Goal: Task Accomplishment & Management: Manage account settings

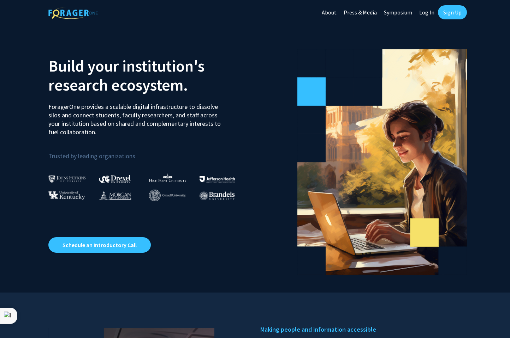
click at [424, 14] on link "Log In" at bounding box center [426, 12] width 22 height 25
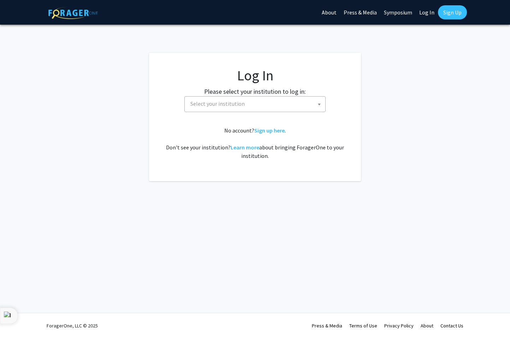
click at [300, 107] on span "Select your institution" at bounding box center [256, 104] width 138 height 14
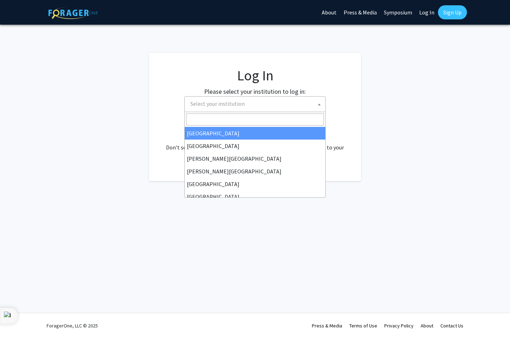
select select "34"
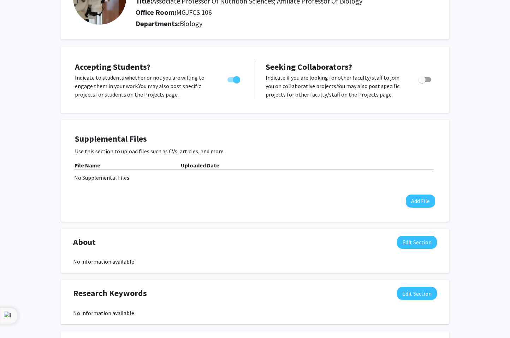
scroll to position [76, 0]
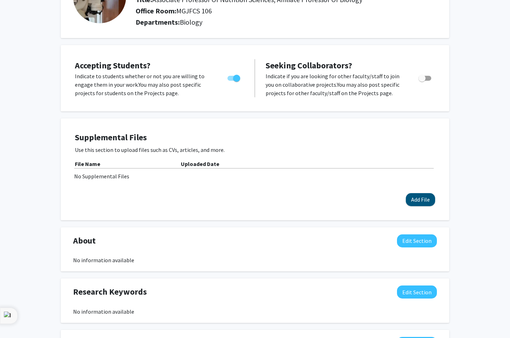
click at [415, 204] on button "Add File" at bounding box center [419, 199] width 29 height 13
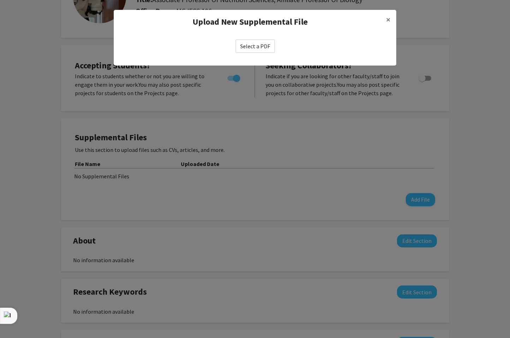
click at [260, 47] on label "Select a PDF" at bounding box center [254, 46] width 39 height 13
click at [0, 0] on input "Select a PDF" at bounding box center [0, 0] width 0 height 0
click at [252, 46] on label "Select a PDF" at bounding box center [254, 46] width 39 height 13
click at [0, 0] on input "Select a PDF" at bounding box center [0, 0] width 0 height 0
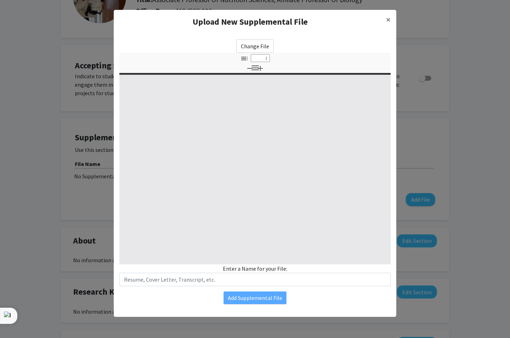
select select "custom"
type input "0"
select select "custom"
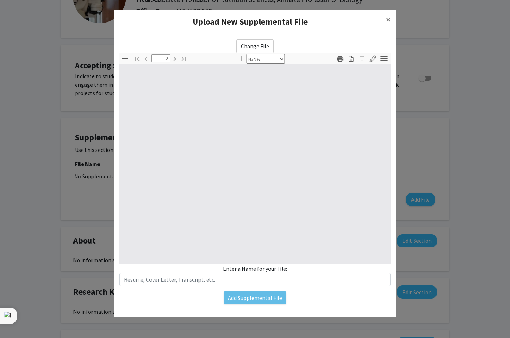
type input "1"
select select "auto"
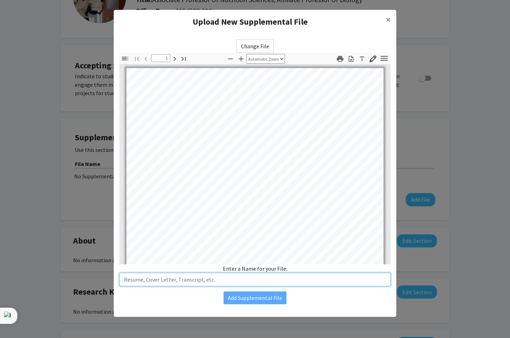
click at [305, 279] on input "text" at bounding box center [254, 279] width 271 height 13
type input "CV"
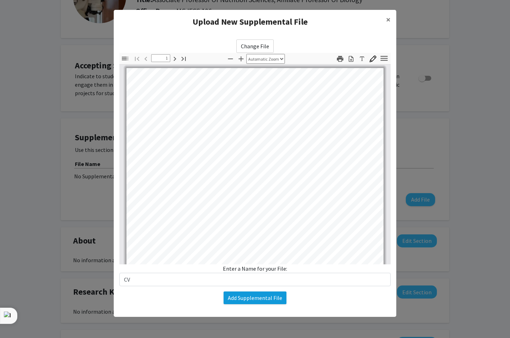
click at [269, 300] on button "Add Supplemental File" at bounding box center [254, 298] width 63 height 13
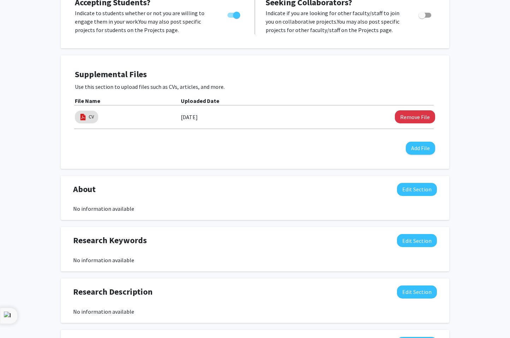
scroll to position [140, 0]
click at [415, 190] on button "Edit Section" at bounding box center [417, 189] width 40 height 13
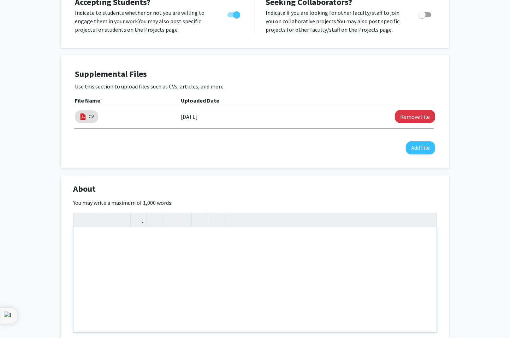
click at [111, 242] on div "Note to users with screen readers: Please deactivate our accessibility plugin f…" at bounding box center [254, 280] width 363 height 106
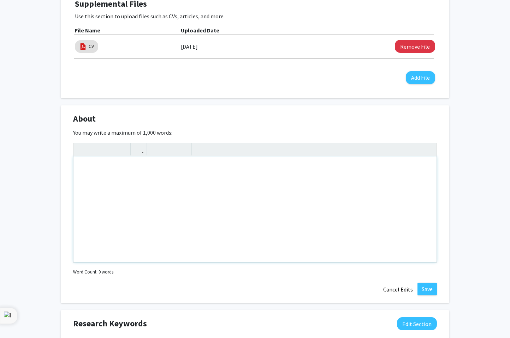
scroll to position [216, 0]
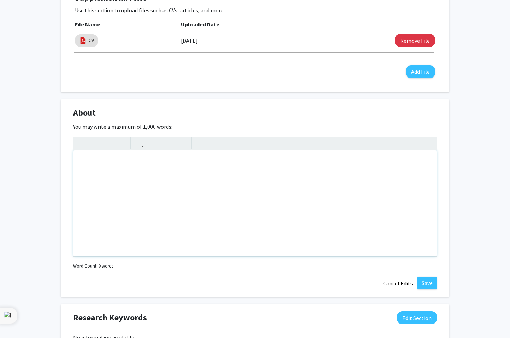
paste div "Note to users with screen readers: Please deactivate our accessibility plugin f…"
type textarea "<p>Dr. K. Leigh Greathouse is an Associate Professor at Baylor University with …"
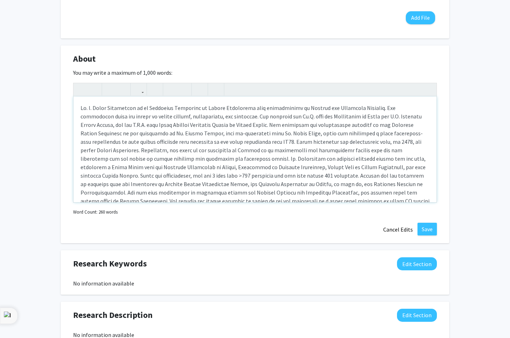
scroll to position [280, 0]
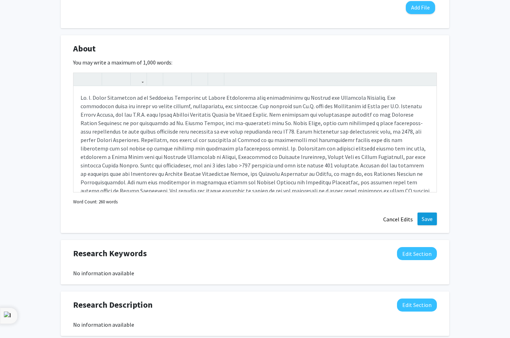
click at [424, 222] on button "Save" at bounding box center [426, 219] width 19 height 13
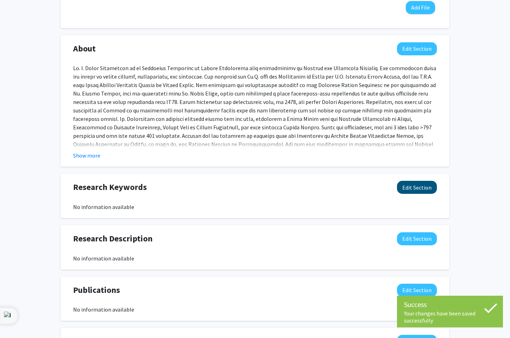
click at [413, 186] on button "Edit Section" at bounding box center [417, 187] width 40 height 13
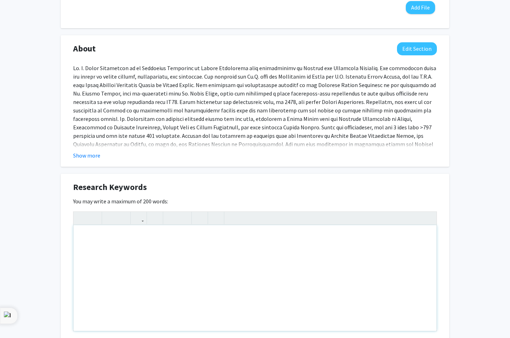
click at [197, 246] on div "Note to users with screen readers: Please deactivate our accessibility plugin f…" at bounding box center [254, 278] width 363 height 106
paste div "Note to users with screen readers: Please deactivate our accessibility plugin f…"
type textarea "<p>The focus of our research group is understanding the relationship between di…"
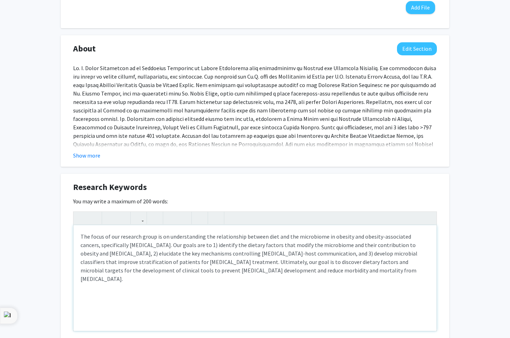
click at [402, 247] on p "The focus of our research group is on understanding the relationship between di…" at bounding box center [254, 258] width 349 height 51
drag, startPoint x: 318, startPoint y: 255, endPoint x: 420, endPoint y: 258, distance: 102.0
click at [420, 258] on p "The focus of our research group is on understanding the relationship between di…" at bounding box center [254, 254] width 349 height 42
click at [109, 263] on p "The focus of our research group is on understanding the relationship between di…" at bounding box center [254, 258] width 349 height 51
type textarea "<p>The focus of our research group is on understanding the relationship between…"
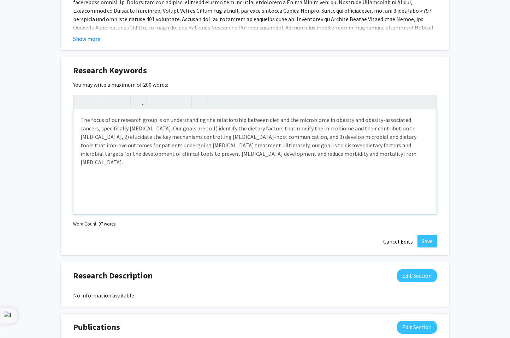
scroll to position [399, 0]
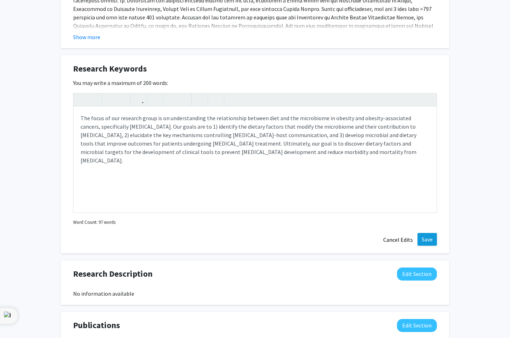
click at [425, 241] on button "Save" at bounding box center [426, 239] width 19 height 13
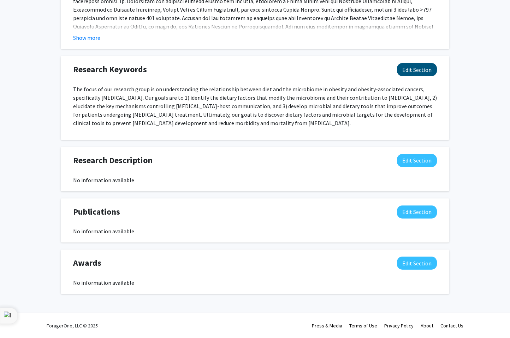
click at [413, 68] on button "Edit Section" at bounding box center [417, 69] width 40 height 13
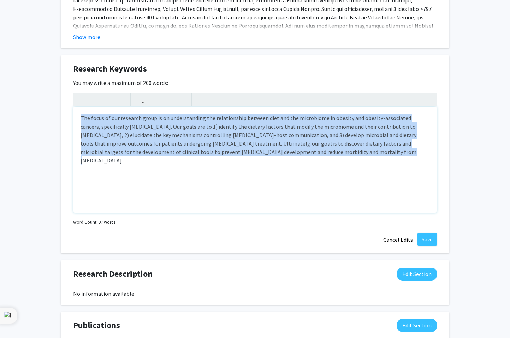
drag, startPoint x: 314, startPoint y: 152, endPoint x: 80, endPoint y: 119, distance: 237.0
click at [80, 119] on div "The focus of our research group is on understanding the relationship between di…" at bounding box center [254, 160] width 363 height 106
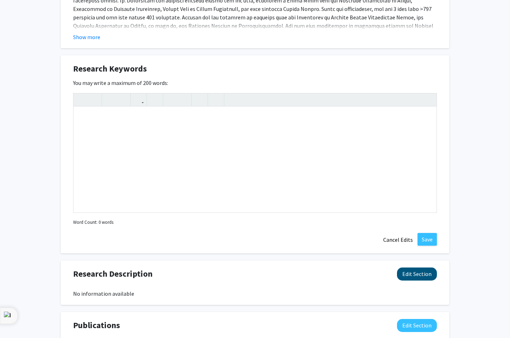
click at [415, 275] on button "Edit Section" at bounding box center [417, 274] width 40 height 13
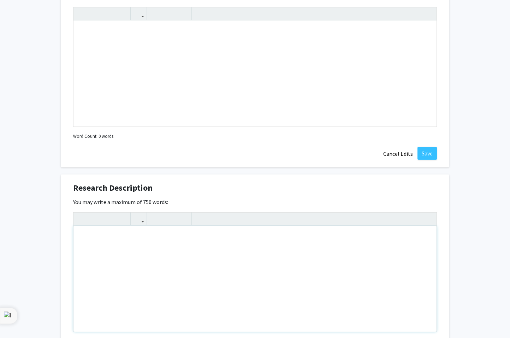
scroll to position [490, 0]
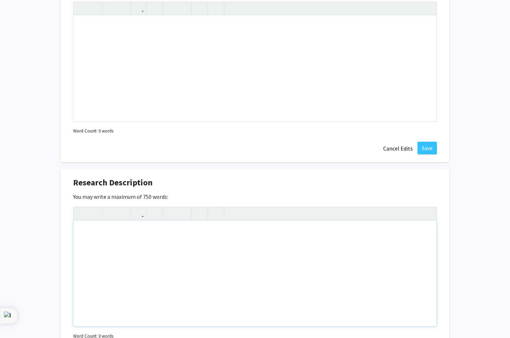
click at [339, 242] on div "Note to users with screen readers: Please deactivate our accessibility plugin f…" at bounding box center [254, 274] width 363 height 106
paste div "Note to users with screen readers: Please deactivate our accessibility plugin f…"
type textarea "<p>The focus of our research group is on understanding the relationship between…"
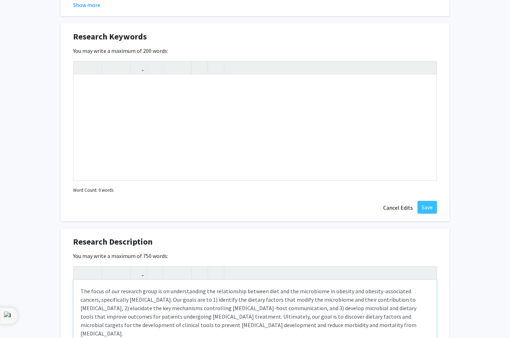
scroll to position [391, 0]
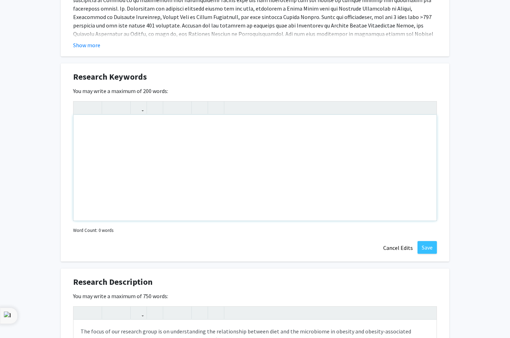
click at [223, 133] on div "Note to users with screen readers: Please deactivate our accessibility plugin f…" at bounding box center [254, 168] width 363 height 106
click at [172, 110] on icon "button" at bounding box center [171, 108] width 6 height 12
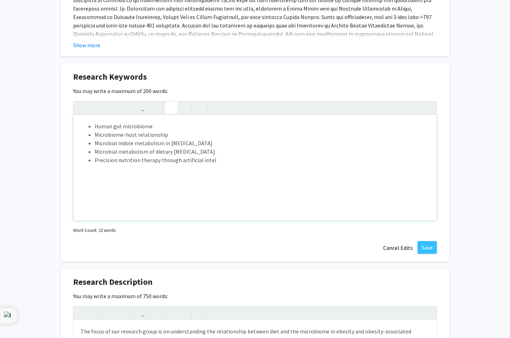
type textarea "<p><ul><li>Human gut microbiome</li><li>Microbiome-host relationship</li><li>Mi…"
drag, startPoint x: 172, startPoint y: 110, endPoint x: 424, endPoint y: 249, distance: 287.6
click at [424, 249] on button "Save" at bounding box center [426, 247] width 19 height 13
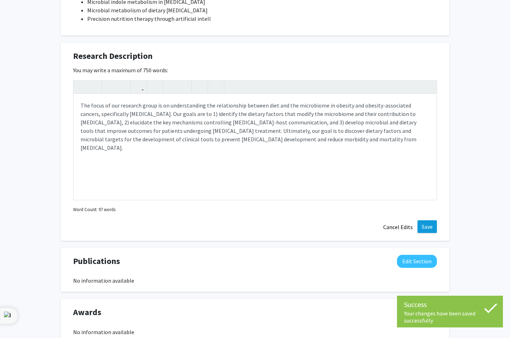
click at [423, 226] on button "Save" at bounding box center [426, 227] width 19 height 13
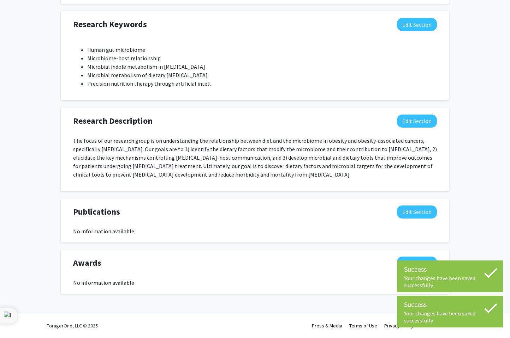
scroll to position [444, 0]
click at [414, 213] on button "Edit Section" at bounding box center [417, 212] width 40 height 13
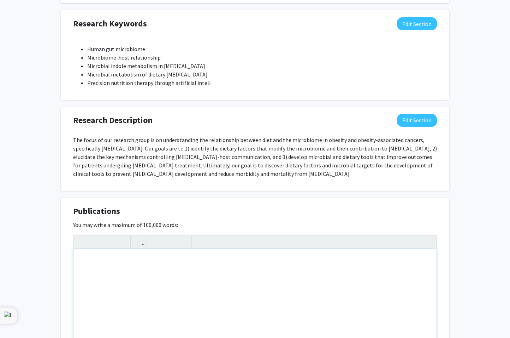
click at [234, 254] on div "Note to users with screen readers: Please deactivate our accessibility plugin f…" at bounding box center [254, 302] width 363 height 106
paste div "Note to users with screen readers: Please deactivate our accessibility plugin f…"
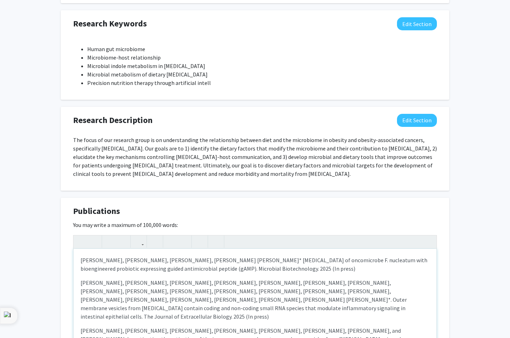
type textarea "<p>Ankan Choudhury, Colin Scano, Allison Barton, Christopher M. Kearney, K. Lei…"
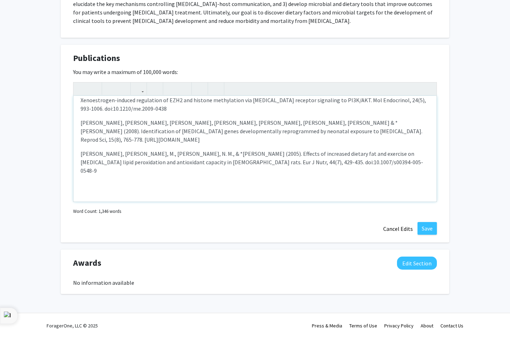
scroll to position [598, 0]
click at [421, 231] on button "Save" at bounding box center [426, 228] width 19 height 13
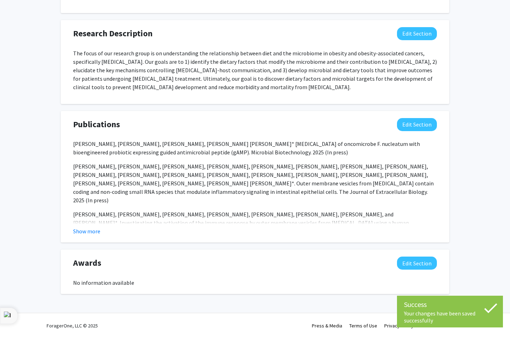
scroll to position [531, 0]
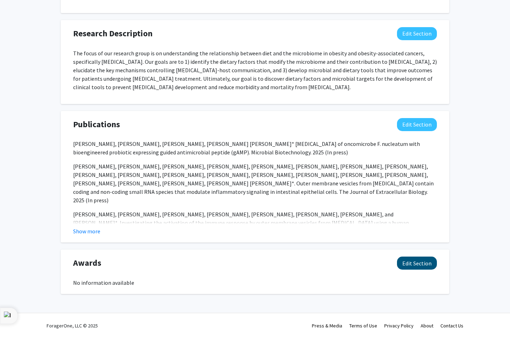
click at [419, 265] on button "Edit Section" at bounding box center [417, 263] width 40 height 13
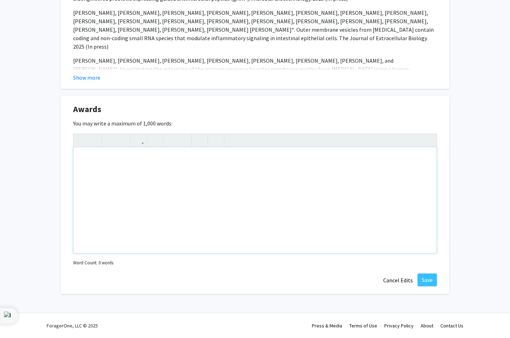
scroll to position [685, 0]
click at [140, 193] on div "Note to users with screen readers: Please deactivate our accessibility plugin f…" at bounding box center [254, 200] width 363 height 106
paste div "Note to users with screen readers: Please deactivate our accessibility plugin f…"
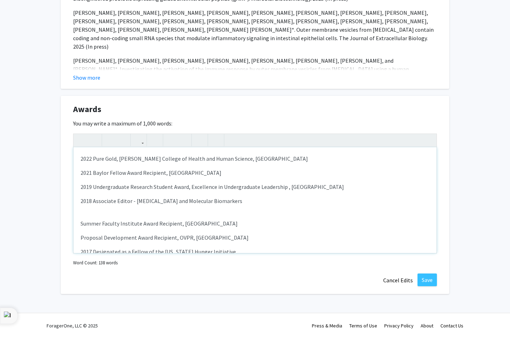
type textarea "<p>2022 Pure Gold, Robbins College of Health and Human Science, Baylor Universi…"
click at [424, 281] on button "Save" at bounding box center [426, 280] width 19 height 13
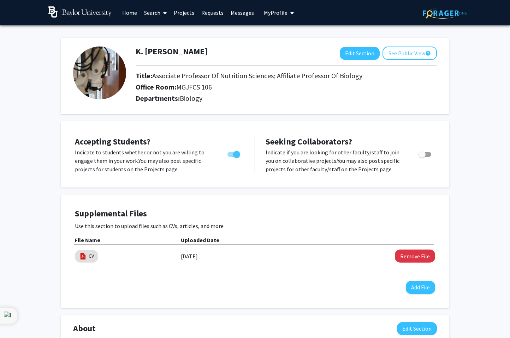
scroll to position [0, 0]
click at [438, 15] on img at bounding box center [444, 13] width 44 height 11
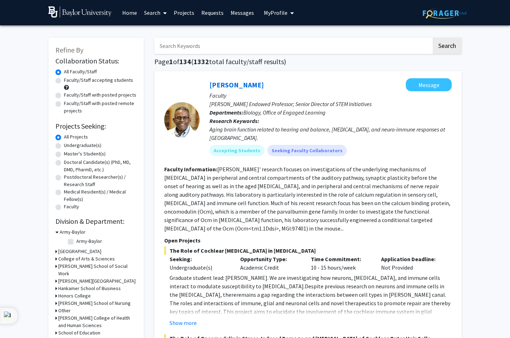
click at [279, 13] on span "My Profile" at bounding box center [276, 12] width 24 height 7
click at [293, 49] on span "View Profile" at bounding box center [309, 48] width 46 height 8
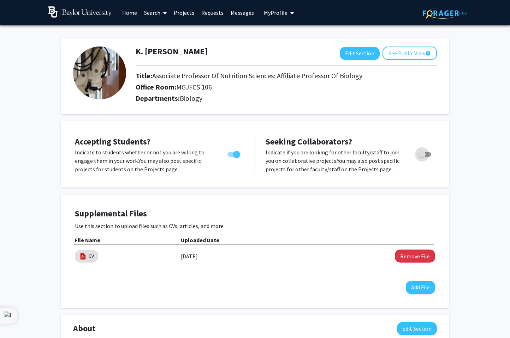
click at [423, 156] on span "Toggle" at bounding box center [421, 154] width 7 height 7
click at [422, 157] on input "Toggle" at bounding box center [421, 157] width 0 height 0
checkbox input "true"
click at [398, 54] on button "See Public View help" at bounding box center [409, 53] width 54 height 13
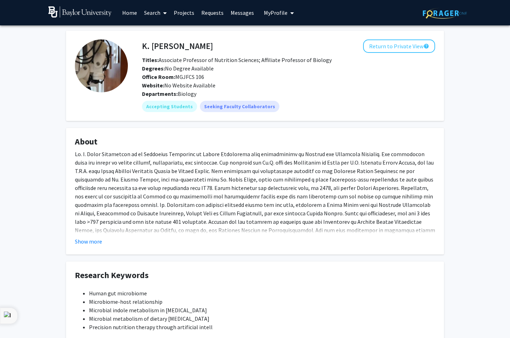
click at [133, 17] on link "Home" at bounding box center [130, 12] width 22 height 25
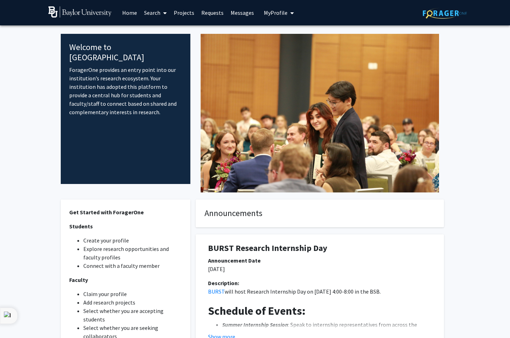
click at [279, 13] on span "My Profile" at bounding box center [276, 12] width 24 height 7
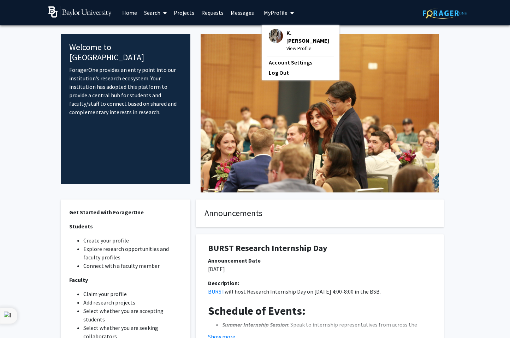
click at [286, 40] on span "K. Leigh Greathouse" at bounding box center [309, 37] width 46 height 16
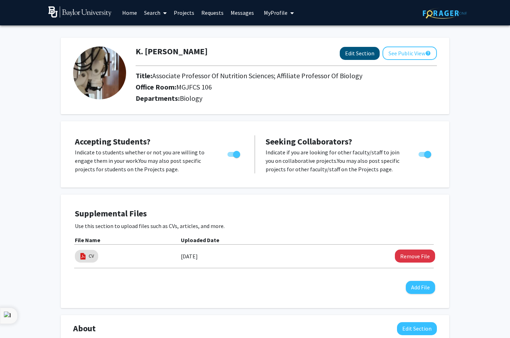
click at [347, 56] on button "Edit Section" at bounding box center [359, 53] width 40 height 13
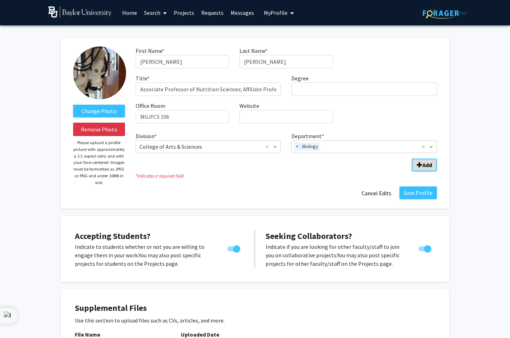
click at [429, 167] on b "Add" at bounding box center [427, 165] width 10 height 7
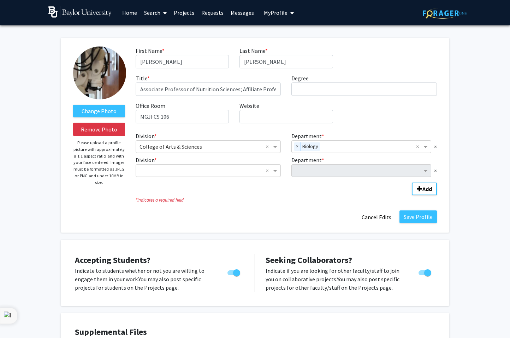
click at [187, 13] on link "Projects" at bounding box center [184, 12] width 28 height 25
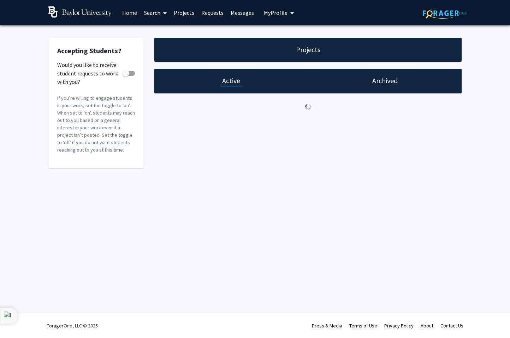
checkbox input "true"
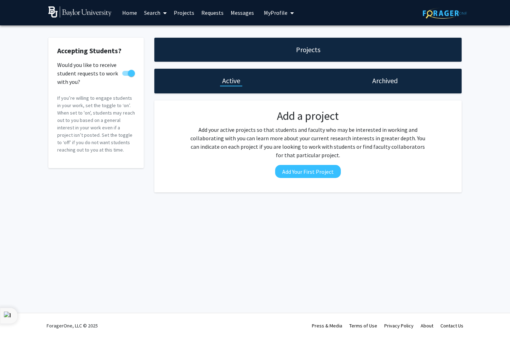
click at [130, 16] on link "Home" at bounding box center [130, 12] width 22 height 25
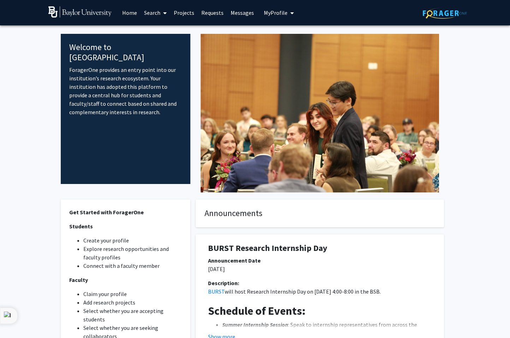
click at [185, 16] on link "Projects" at bounding box center [184, 12] width 28 height 25
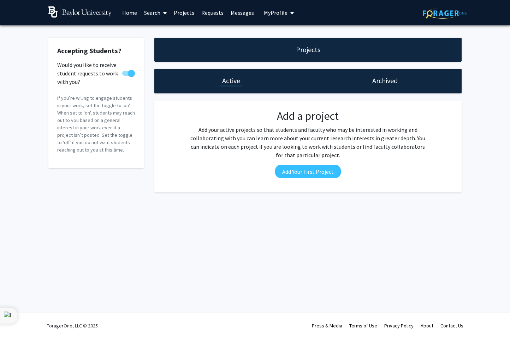
click at [232, 14] on link "Messages" at bounding box center [242, 12] width 30 height 25
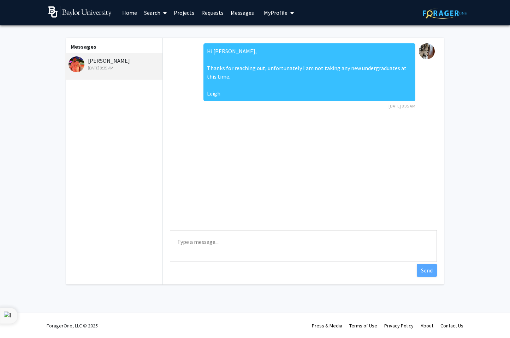
click at [88, 15] on img at bounding box center [79, 11] width 63 height 11
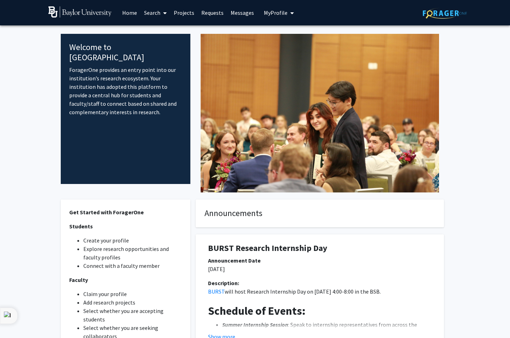
click at [428, 15] on img at bounding box center [444, 13] width 44 height 11
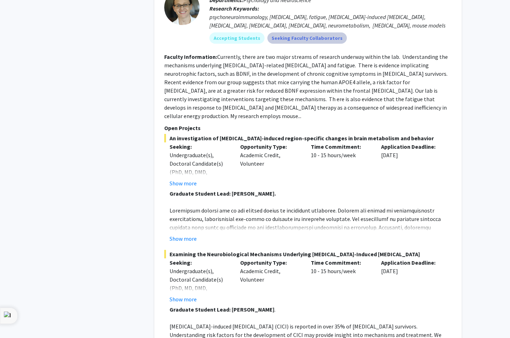
scroll to position [797, 0]
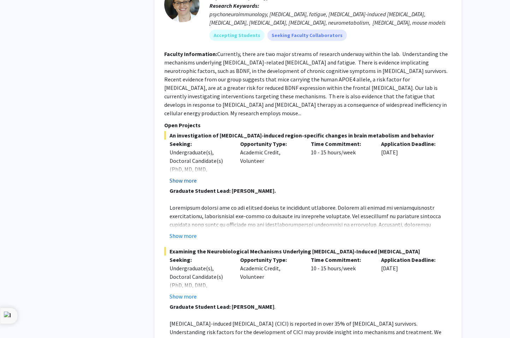
click at [191, 176] on button "Show more" at bounding box center [182, 180] width 27 height 8
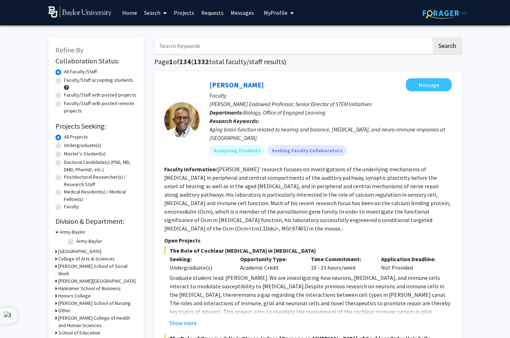
scroll to position [0, 0]
click at [190, 14] on link "Projects" at bounding box center [184, 12] width 28 height 25
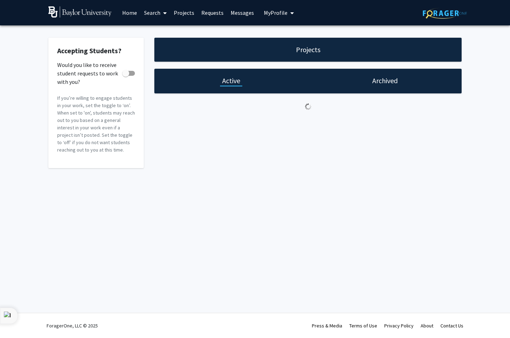
checkbox input "true"
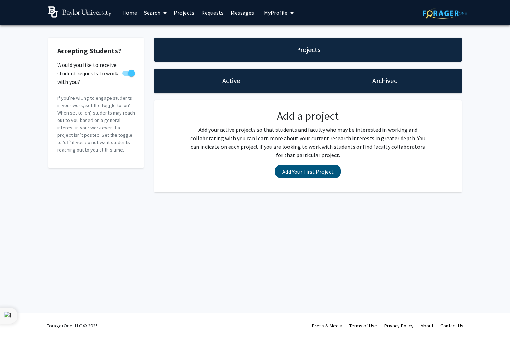
click at [298, 173] on button "Add Your First Project" at bounding box center [308, 171] width 66 height 13
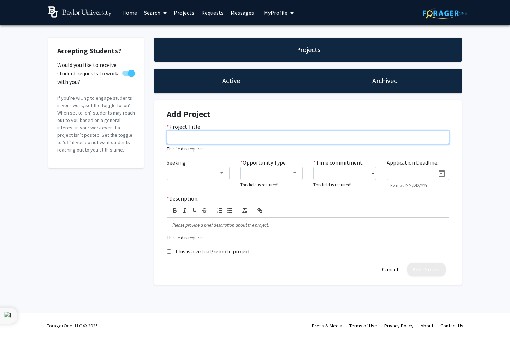
click at [254, 138] on input "* Project Title" at bounding box center [308, 137] width 282 height 13
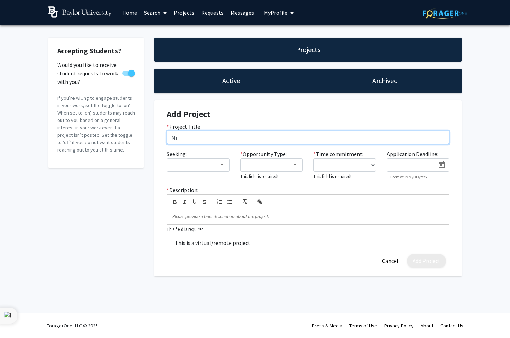
type input "M"
type input "Mechanism of microbial indole metabolites in colon carcinogenesis"
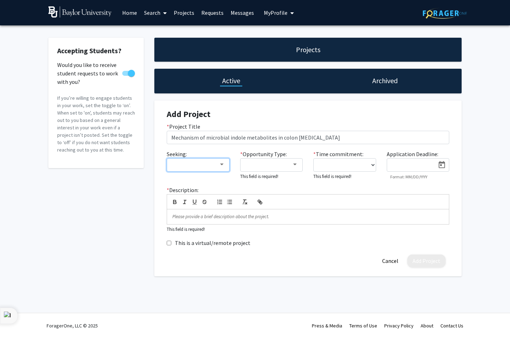
click at [219, 165] on div at bounding box center [221, 165] width 6 height 6
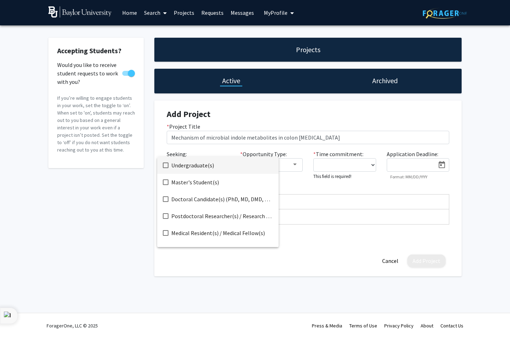
click at [221, 151] on div at bounding box center [255, 169] width 510 height 338
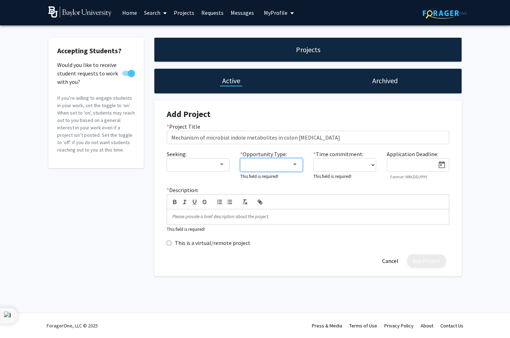
click at [272, 164] on div at bounding box center [268, 165] width 47 height 8
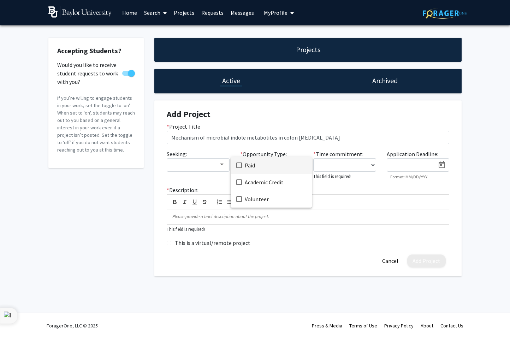
click at [340, 122] on div at bounding box center [255, 169] width 510 height 338
click at [240, 219] on p at bounding box center [307, 217] width 271 height 6
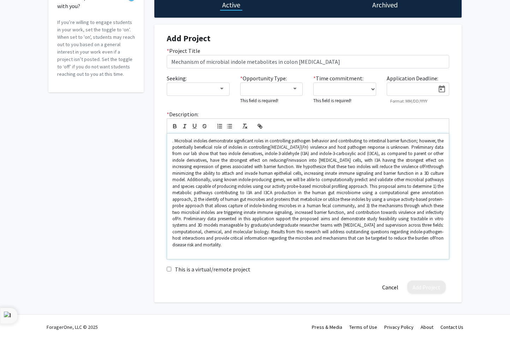
scroll to position [76, 0]
click at [174, 143] on p ". Microbial indoles demonstrate significant roles in controlling pathogen behav…" at bounding box center [307, 193] width 271 height 111
click at [330, 182] on p "Microbial indoles demonstrate significant roles in controlling pathogen behavio…" at bounding box center [307, 193] width 271 height 111
click at [318, 176] on p "Microbial indoles demonstrate significant roles in controlling pathogen behavio…" at bounding box center [307, 193] width 271 height 111
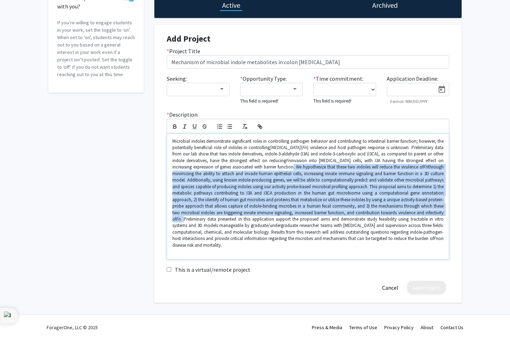
drag, startPoint x: 300, startPoint y: 168, endPoint x: 203, endPoint y: 218, distance: 108.3
click at [203, 218] on p "Microbial indoles demonstrate significant roles in controlling pathogen behavio…" at bounding box center [307, 193] width 271 height 111
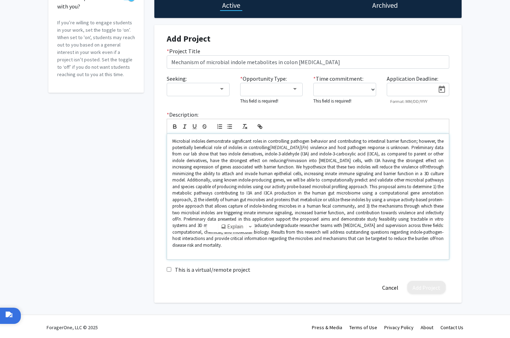
scroll to position [25, 0]
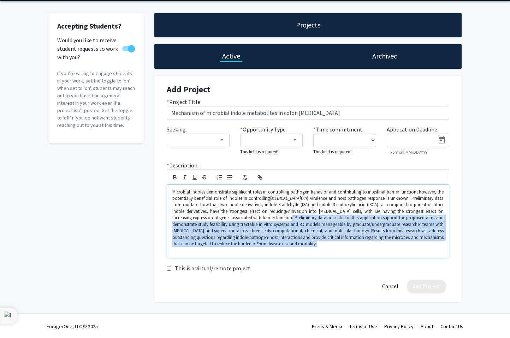
drag, startPoint x: 302, startPoint y: 217, endPoint x: 381, endPoint y: 246, distance: 84.1
click at [381, 246] on p "Microbial indoles demonstrate significant roles in controlling pathogen behavio…" at bounding box center [307, 218] width 271 height 59
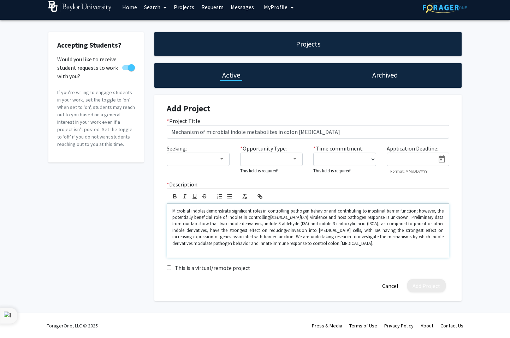
scroll to position [6, 0]
click at [278, 163] on div at bounding box center [268, 159] width 47 height 8
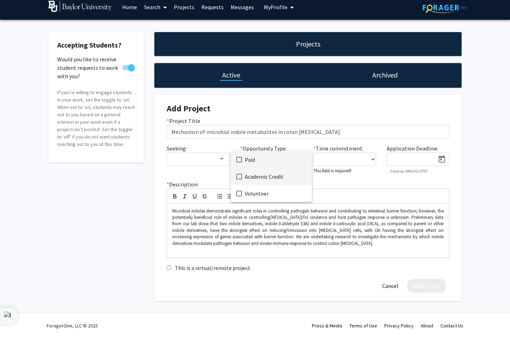
click at [278, 176] on span "Academic Credit" at bounding box center [275, 176] width 61 height 17
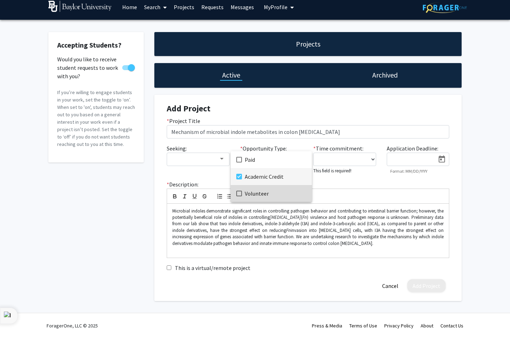
click at [274, 193] on span "Volunteer" at bounding box center [275, 193] width 61 height 17
click at [327, 179] on div at bounding box center [255, 169] width 510 height 338
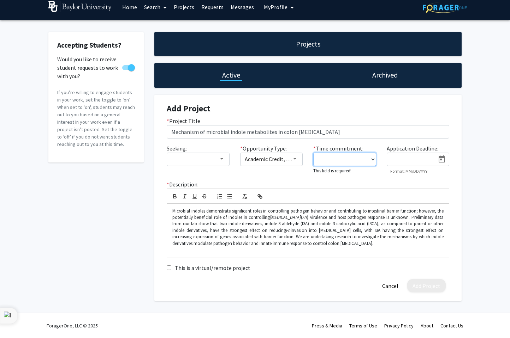
select select "15 - 20"
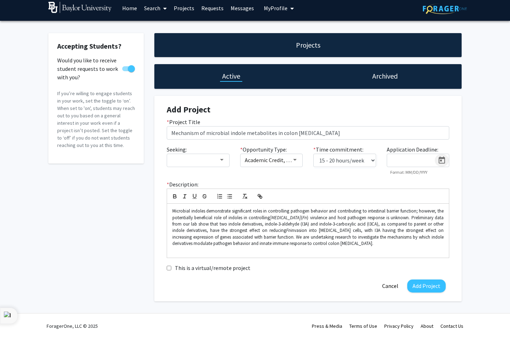
click at [439, 162] on icon "Open calendar" at bounding box center [441, 160] width 6 height 7
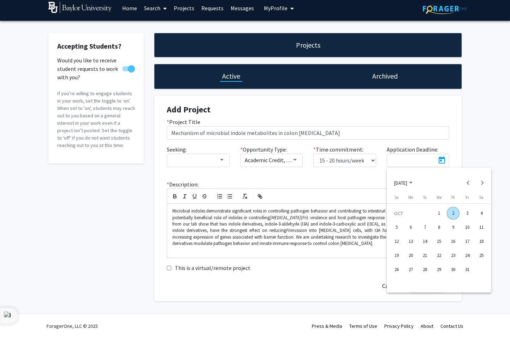
click at [407, 185] on span "OCT 2025" at bounding box center [400, 183] width 13 height 6
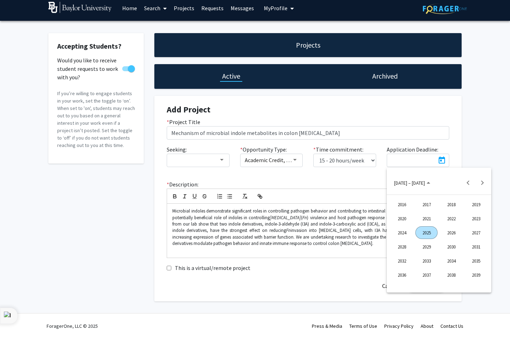
click at [449, 232] on div "2026" at bounding box center [451, 233] width 22 height 13
click at [479, 151] on div at bounding box center [255, 169] width 510 height 338
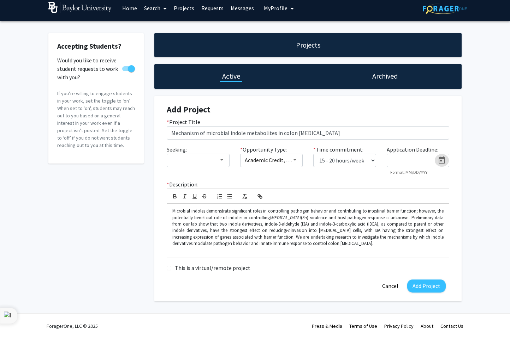
click at [443, 158] on icon "Open calendar" at bounding box center [441, 160] width 6 height 7
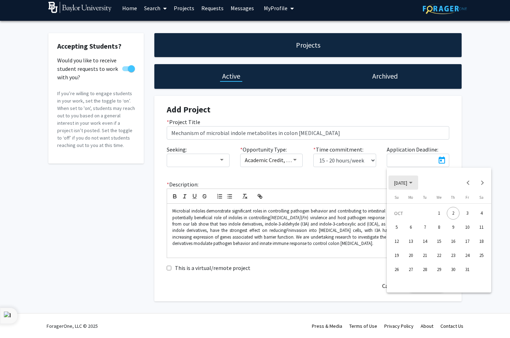
click at [407, 184] on span "OCT 2025" at bounding box center [400, 183] width 13 height 6
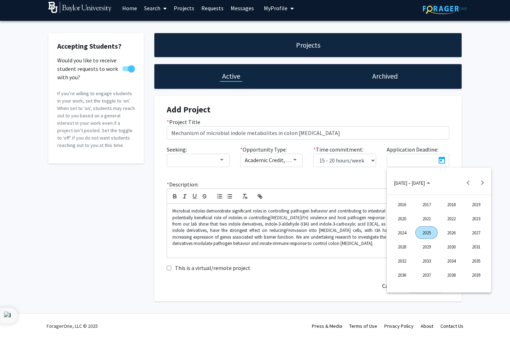
click at [445, 228] on div "2026" at bounding box center [451, 233] width 22 height 13
click at [426, 245] on div "OCT" at bounding box center [426, 247] width 22 height 13
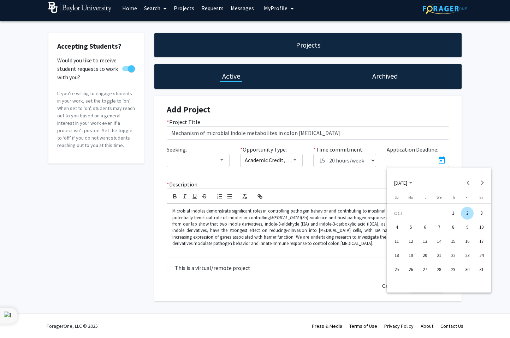
click at [424, 242] on div "13" at bounding box center [424, 241] width 13 height 13
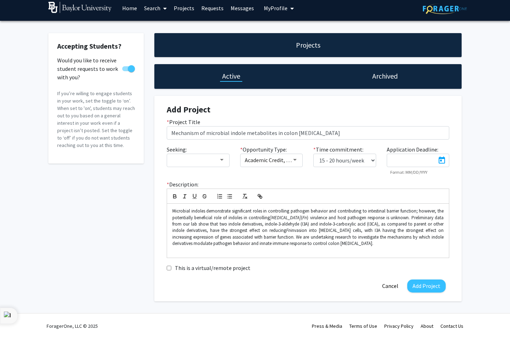
type input "10/13/2026"
click at [426, 287] on button "Add Project" at bounding box center [426, 286] width 38 height 13
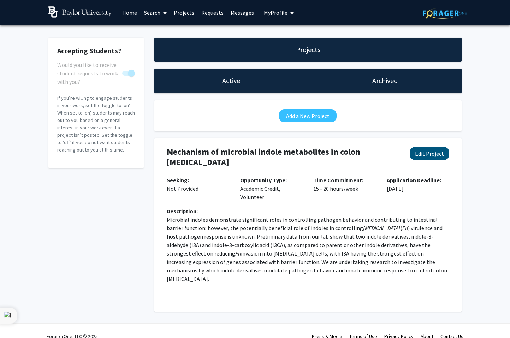
click at [431, 155] on button "Edit Project" at bounding box center [429, 153] width 40 height 13
select select "15 - 20"
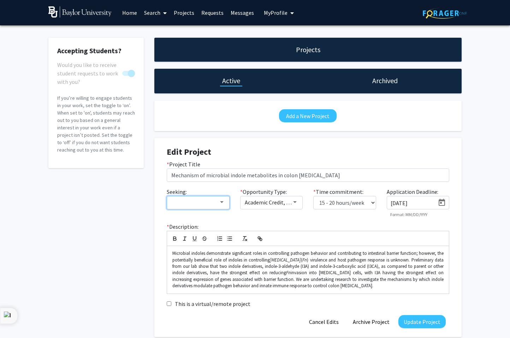
click at [221, 201] on div at bounding box center [221, 203] width 6 height 6
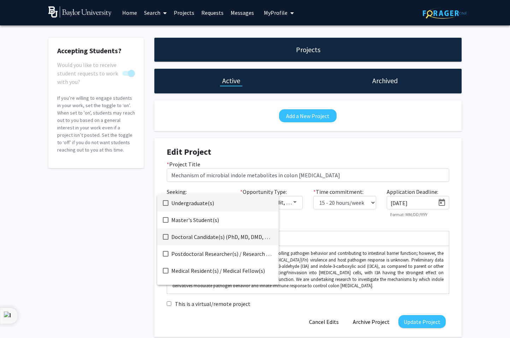
click at [218, 238] on span "Doctoral Candidate(s) (PhD, MD, DMD, PharmD, etc.)" at bounding box center [222, 237] width 102 height 17
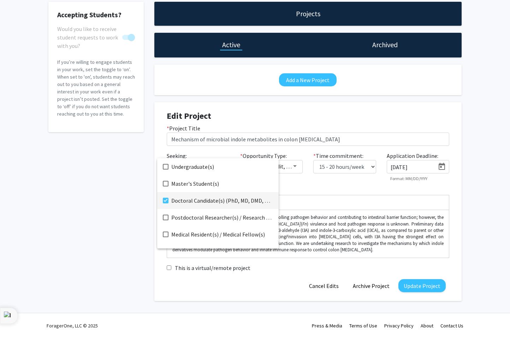
scroll to position [36, 0]
click at [418, 285] on div at bounding box center [255, 169] width 510 height 338
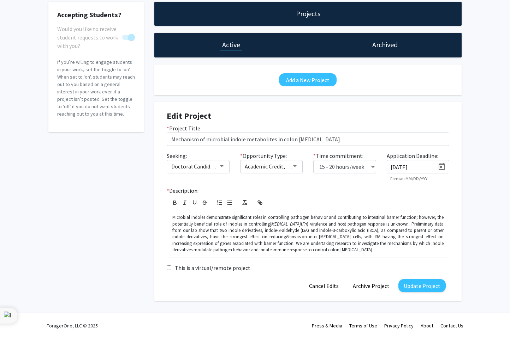
click at [418, 285] on button "Update Project" at bounding box center [421, 285] width 47 height 13
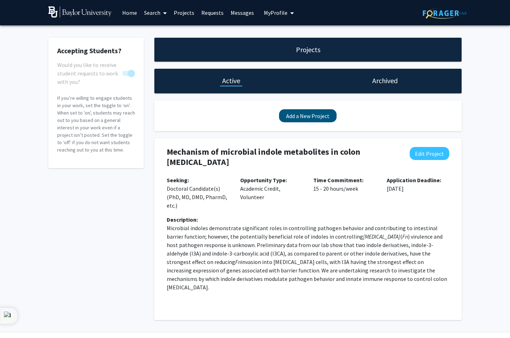
click at [321, 118] on button "Add a New Project" at bounding box center [308, 115] width 58 height 13
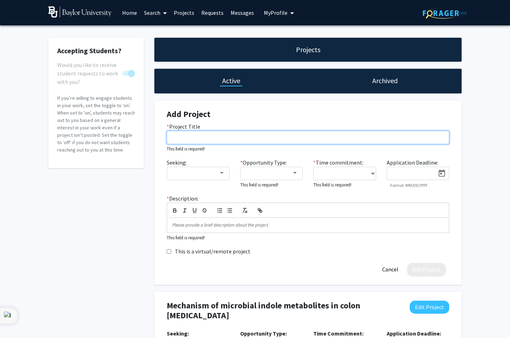
click at [234, 141] on input "* Project Title" at bounding box center [308, 137] width 282 height 13
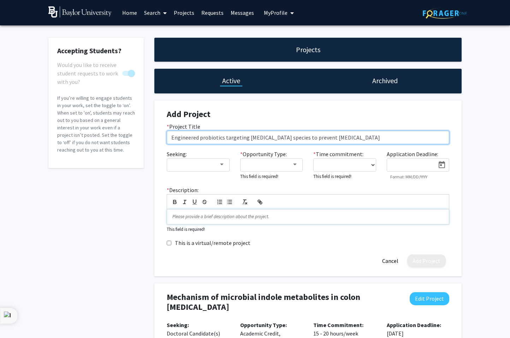
type input "Engineered probiotics targeting Fusobacterium species to prevent cancer"
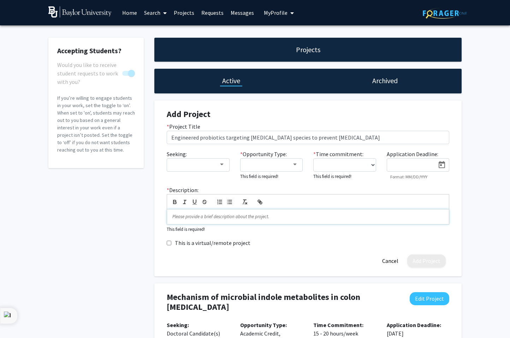
click at [188, 220] on p at bounding box center [307, 217] width 271 height 6
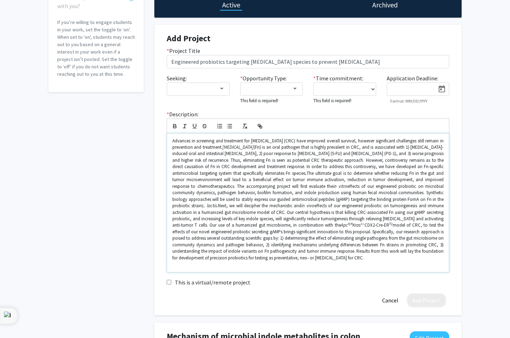
scroll to position [77, 0]
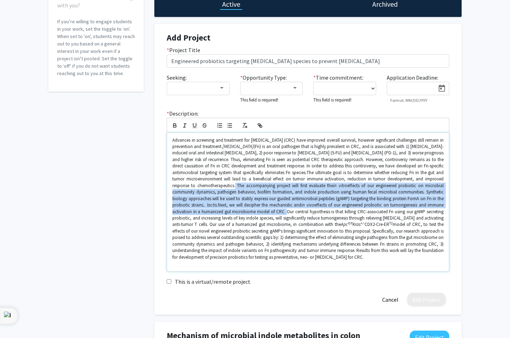
drag, startPoint x: 236, startPoint y: 186, endPoint x: 285, endPoint y: 210, distance: 55.4
click at [285, 210] on p "Advances in screening and treatment for colorectal cancer (CRC) have improved o…" at bounding box center [307, 199] width 271 height 124
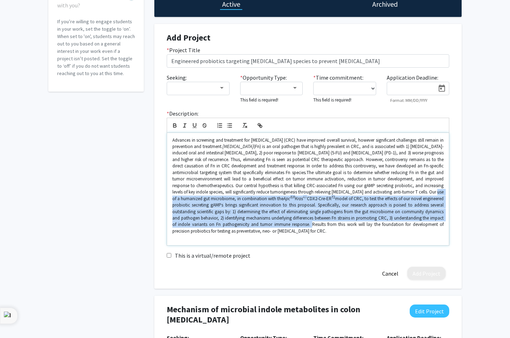
drag, startPoint x: 171, startPoint y: 199, endPoint x: 324, endPoint y: 225, distance: 155.4
click at [324, 225] on div "Advances in screening and treatment for colorectal cancer (CRC) have improved o…" at bounding box center [308, 189] width 282 height 113
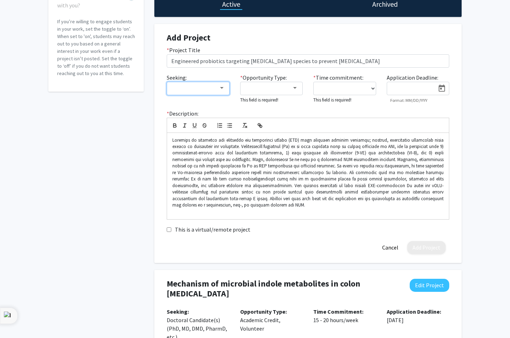
click at [220, 89] on div at bounding box center [222, 88] width 4 height 2
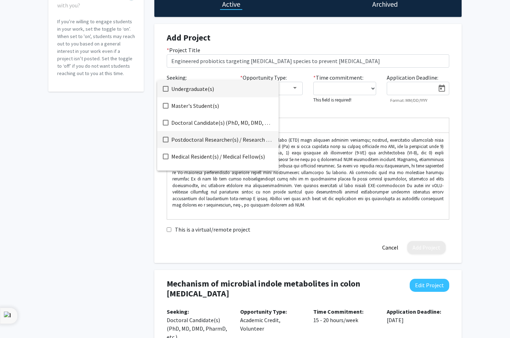
click at [215, 137] on span "Postdoctoral Researcher(s) / Research Staff" at bounding box center [222, 139] width 102 height 17
click at [288, 106] on div at bounding box center [255, 169] width 510 height 338
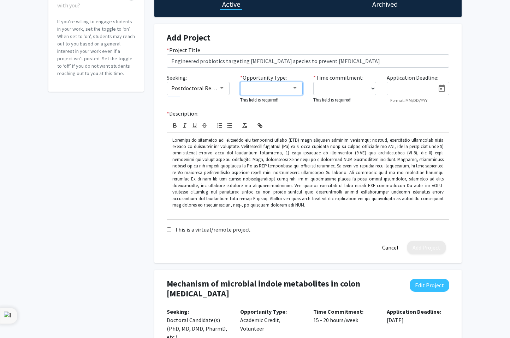
click at [295, 88] on div at bounding box center [295, 88] width 4 height 2
click at [295, 88] on span "Paid" at bounding box center [275, 88] width 61 height 17
click at [340, 92] on div at bounding box center [255, 169] width 510 height 338
select select "fulltime"
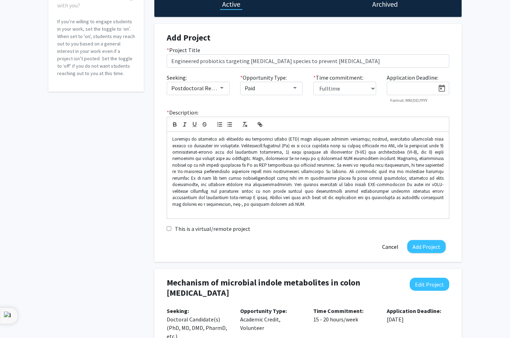
click at [440, 87] on icon "Open calendar" at bounding box center [441, 88] width 6 height 7
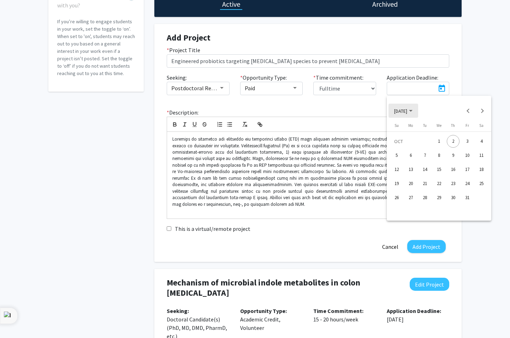
click at [407, 112] on span "OCT 2025" at bounding box center [400, 111] width 13 height 6
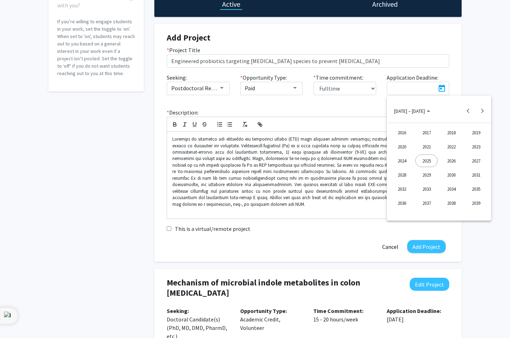
click at [451, 159] on div "2026" at bounding box center [451, 161] width 22 height 13
click at [472, 174] on div "DEC" at bounding box center [475, 175] width 22 height 13
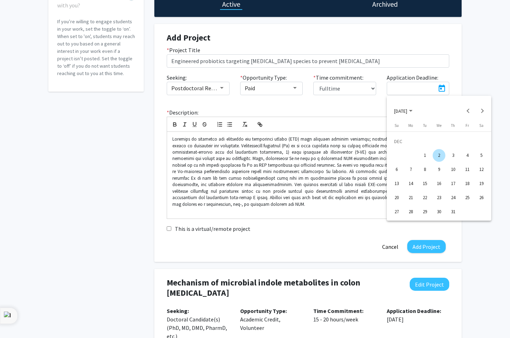
click at [441, 154] on div "2" at bounding box center [438, 155] width 13 height 13
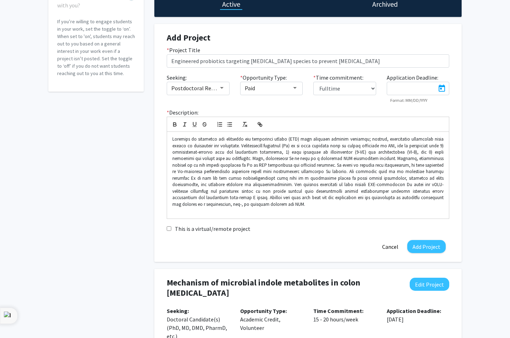
type input "12/2/2026"
click at [429, 248] on button "Add Project" at bounding box center [426, 246] width 38 height 13
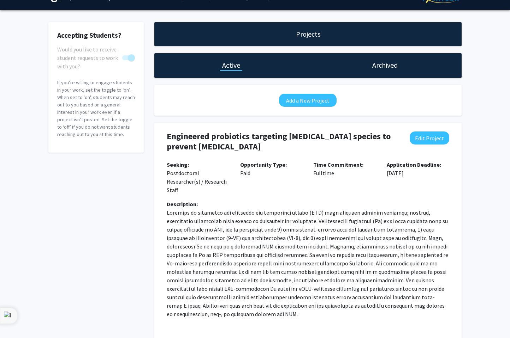
scroll to position [9, 0]
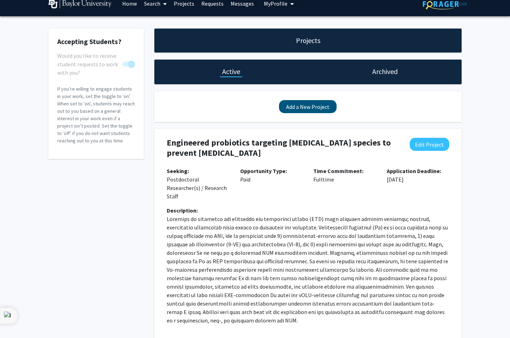
click at [309, 104] on button "Add a New Project" at bounding box center [308, 106] width 58 height 13
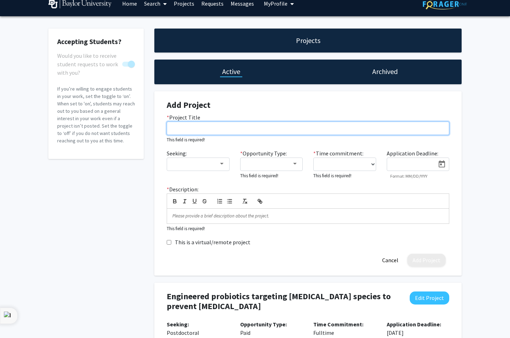
click at [294, 128] on input "* Project Title" at bounding box center [308, 128] width 282 height 13
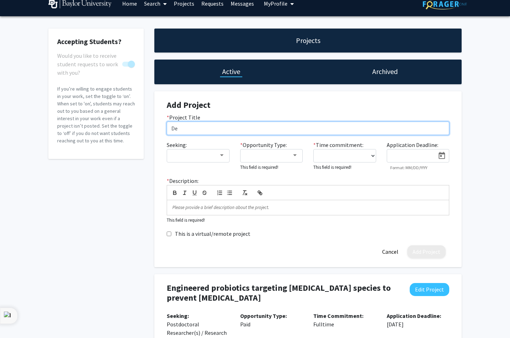
type input "D"
type input "Microbial mechanisms of dietary vitamin D metabolism and host effects on cancer…"
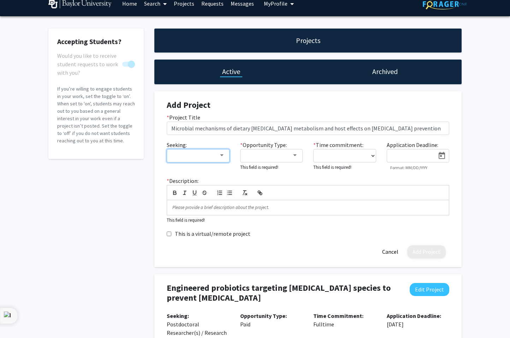
click at [220, 154] on div at bounding box center [221, 156] width 6 height 6
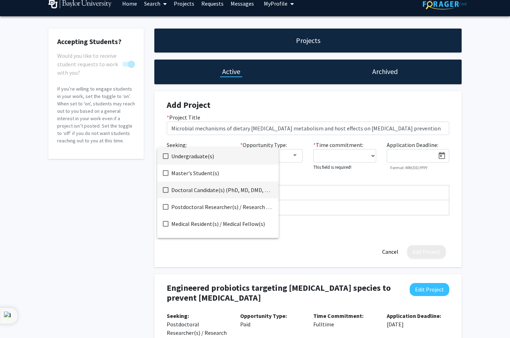
click at [211, 189] on span "Doctoral Candidate(s) (PhD, MD, DMD, PharmD, etc.)" at bounding box center [222, 190] width 102 height 17
click at [293, 157] on div at bounding box center [255, 169] width 510 height 338
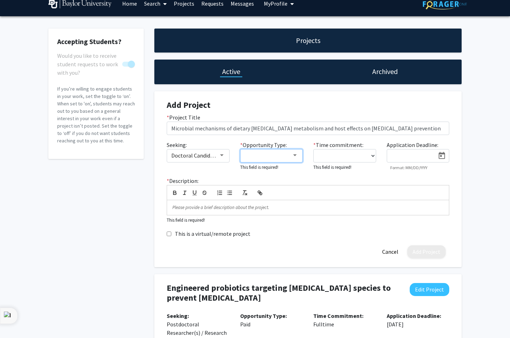
click at [293, 155] on div at bounding box center [294, 156] width 6 height 6
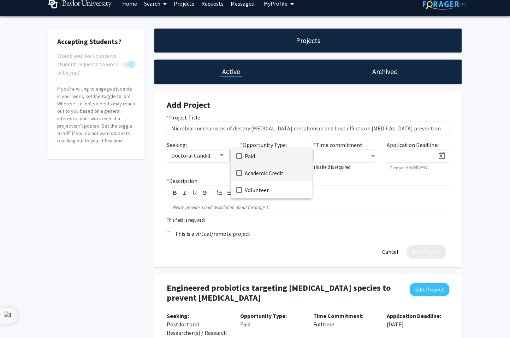
click at [277, 173] on span "Academic Credit" at bounding box center [275, 173] width 61 height 17
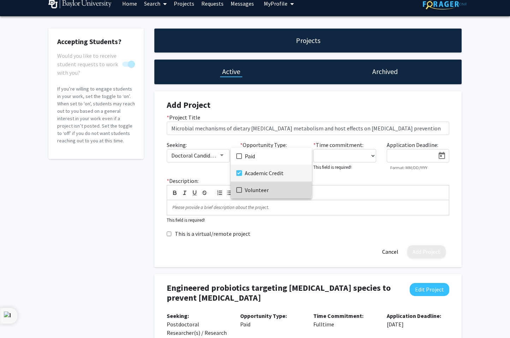
click at [261, 189] on span "Volunteer" at bounding box center [275, 190] width 61 height 17
click at [321, 179] on div at bounding box center [255, 169] width 510 height 338
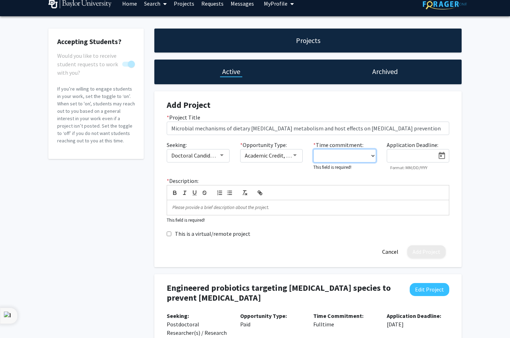
select select "20 - 30"
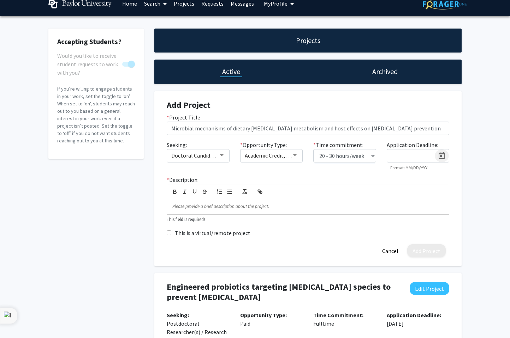
click at [440, 156] on icon "Open calendar" at bounding box center [441, 155] width 6 height 7
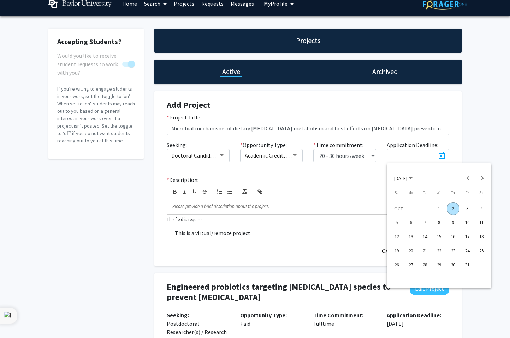
click at [412, 177] on span "OCT 2025" at bounding box center [403, 178] width 18 height 6
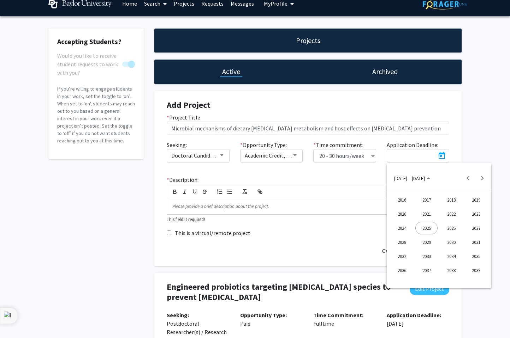
click at [451, 226] on div "2026" at bounding box center [451, 228] width 22 height 13
click at [474, 241] on div "DEC" at bounding box center [475, 242] width 22 height 13
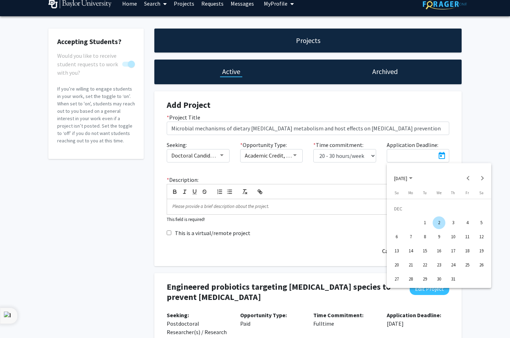
click at [439, 223] on div "2" at bounding box center [438, 223] width 13 height 13
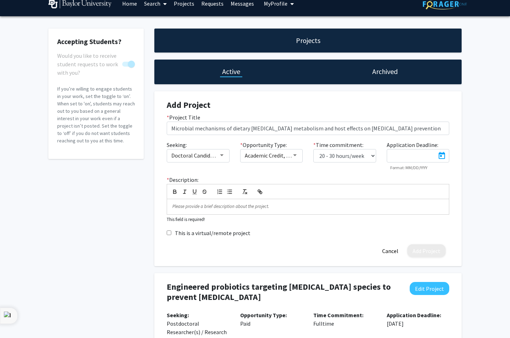
type input "12/2/2026"
click at [298, 206] on p at bounding box center [307, 207] width 271 height 6
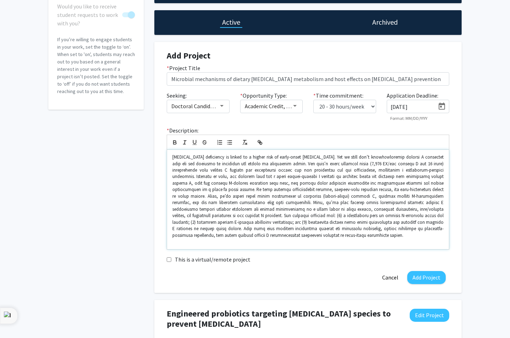
scroll to position [65, 0]
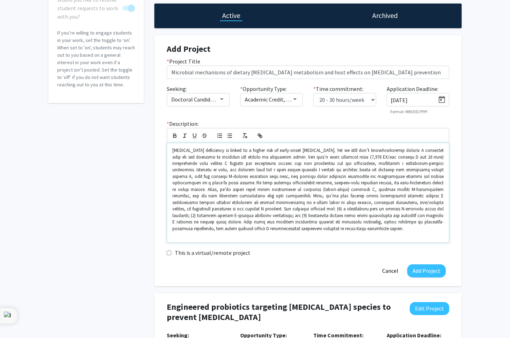
click at [175, 152] on p "Vitamin D deficiency is linked to a higher risk of early-onset colorectal cance…" at bounding box center [307, 189] width 271 height 85
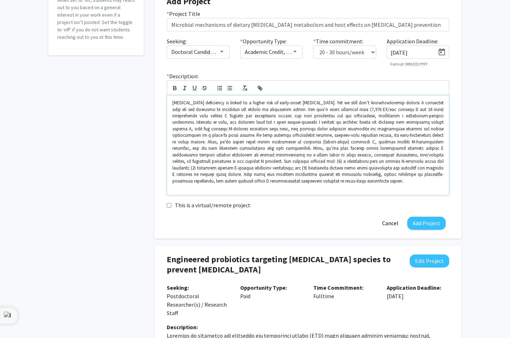
scroll to position [116, 0]
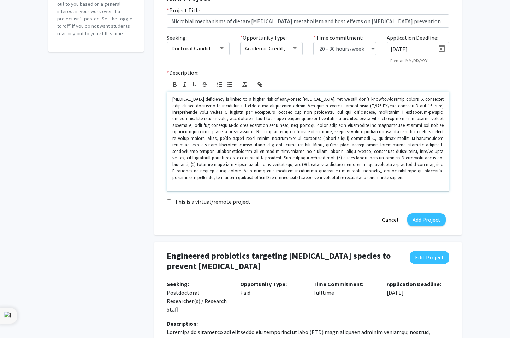
click at [211, 133] on p "Vitamin D deficiency is linked to a higher risk of early-onset colorectal cance…" at bounding box center [307, 138] width 271 height 85
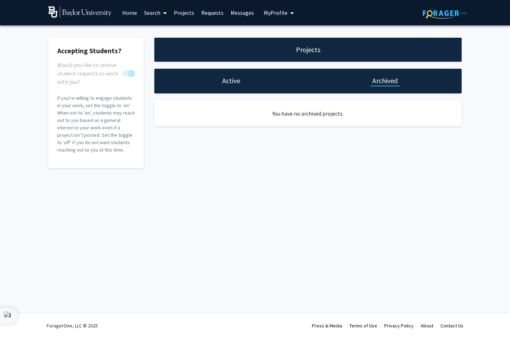
click at [228, 84] on h1 "Active" at bounding box center [231, 81] width 18 height 10
select select "20 - 30"
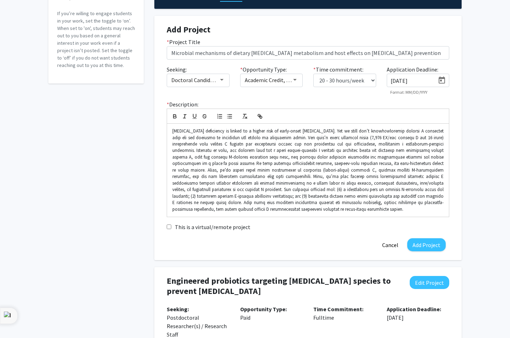
scroll to position [103, 0]
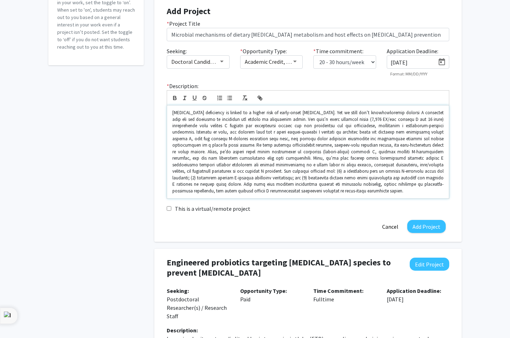
click at [212, 147] on p "Vitamin D deficiency is linked to a higher risk of early-onset colorectal cance…" at bounding box center [307, 152] width 271 height 85
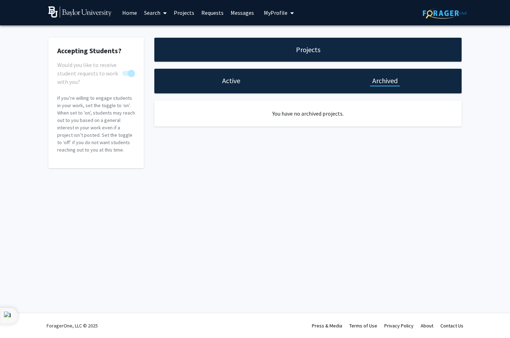
click at [234, 87] on div "Active" at bounding box center [230, 81] width 153 height 25
click at [232, 82] on h1 "Active" at bounding box center [231, 81] width 18 height 10
select select "20 - 30"
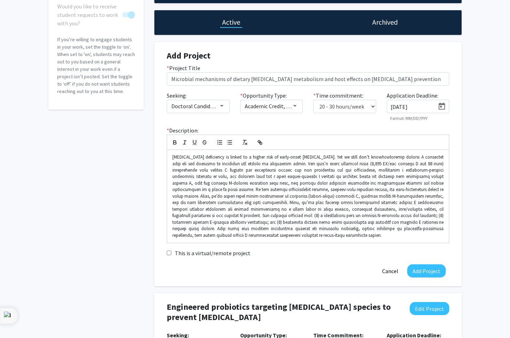
scroll to position [74, 0]
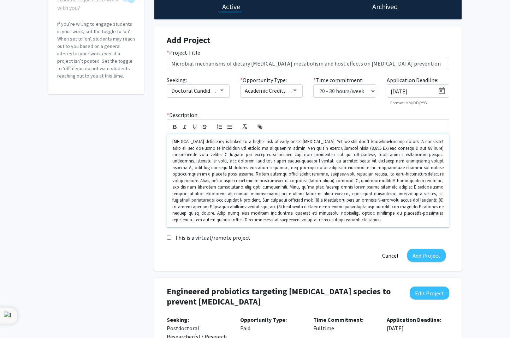
click at [229, 179] on p "Vitamin D deficiency is linked to a higher risk of early-onset colorectal cance…" at bounding box center [307, 181] width 271 height 85
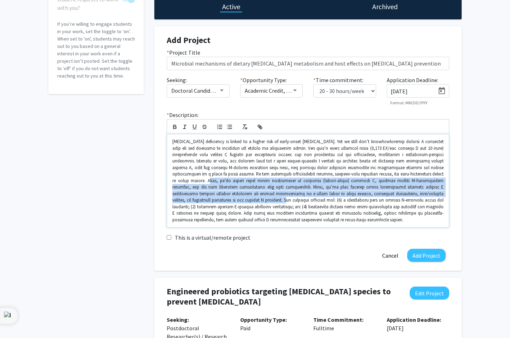
drag, startPoint x: 434, startPoint y: 175, endPoint x: 209, endPoint y: 201, distance: 226.7
click at [209, 201] on p "Vitamin D deficiency is linked to a higher risk of early-onset colorectal cance…" at bounding box center [307, 181] width 271 height 85
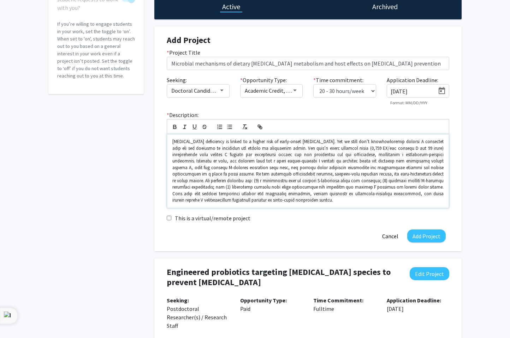
click at [429, 188] on p "Vitamin D deficiency is linked to a higher risk of early-onset colorectal cance…" at bounding box center [307, 171] width 271 height 65
click at [433, 232] on button "Add Project" at bounding box center [426, 236] width 38 height 13
click at [425, 237] on button "Add Project" at bounding box center [426, 236] width 38 height 13
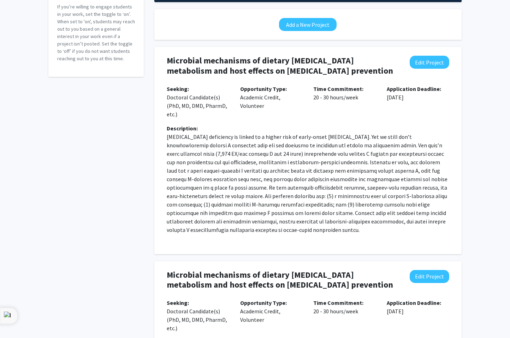
scroll to position [91, 0]
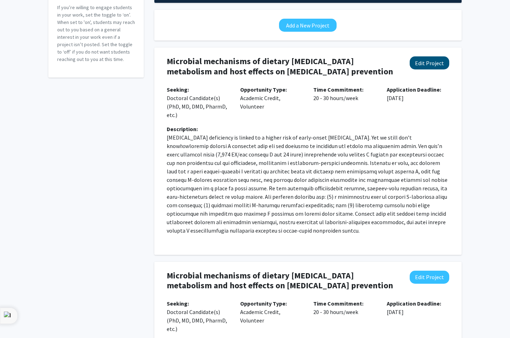
click at [434, 69] on button "Edit Project" at bounding box center [429, 62] width 40 height 13
select select "20 - 30"
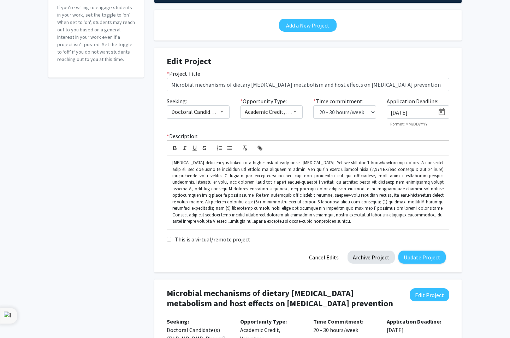
click at [367, 257] on button "Archive Project" at bounding box center [370, 257] width 47 height 13
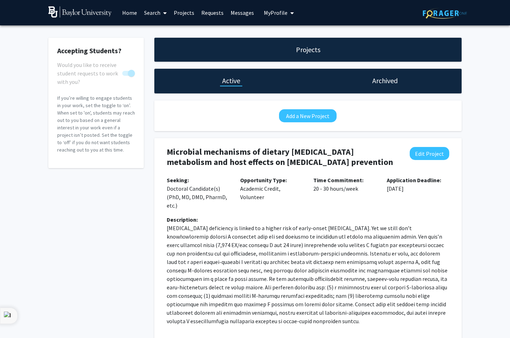
scroll to position [0, 0]
click at [433, 10] on img at bounding box center [444, 13] width 44 height 11
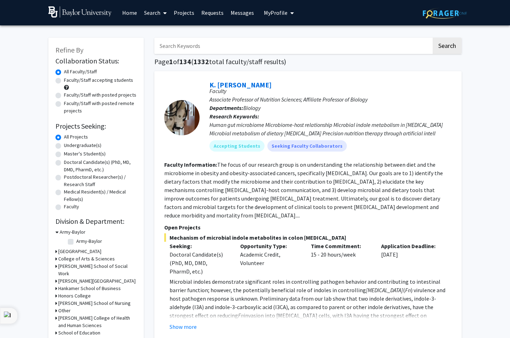
click at [274, 12] on span "My Profile" at bounding box center [276, 12] width 24 height 7
click at [182, 14] on link "Projects" at bounding box center [184, 12] width 28 height 25
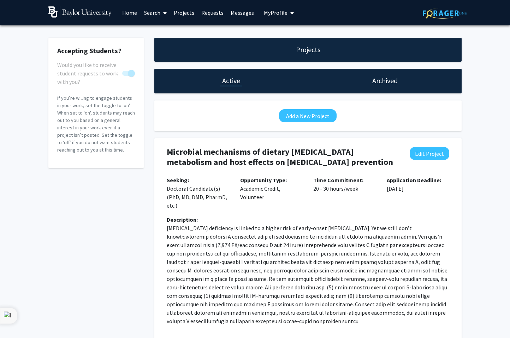
click at [272, 14] on span "My Profile" at bounding box center [276, 12] width 24 height 7
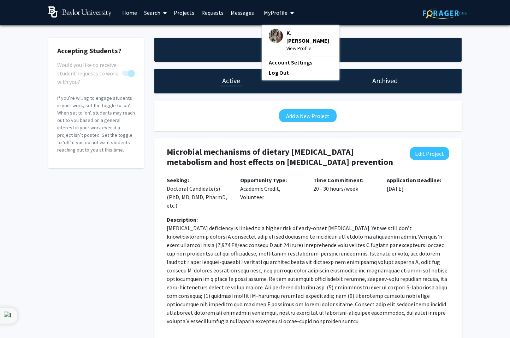
click at [295, 49] on span "View Profile" at bounding box center [309, 48] width 46 height 8
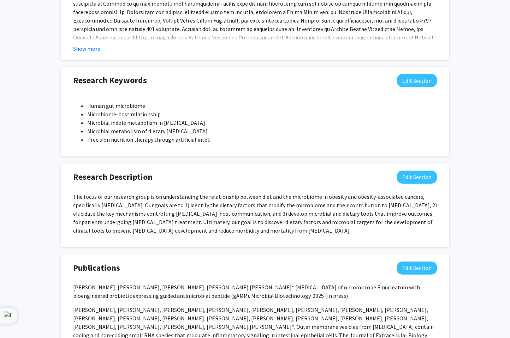
scroll to position [409, 0]
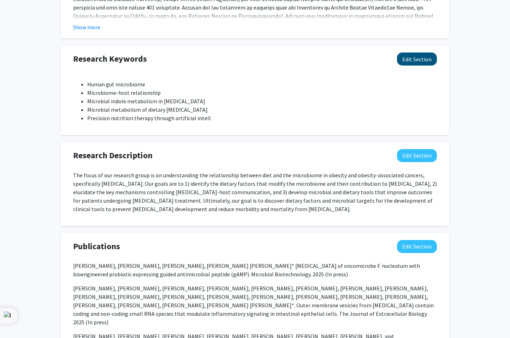
click at [410, 62] on button "Edit Section" at bounding box center [417, 59] width 40 height 13
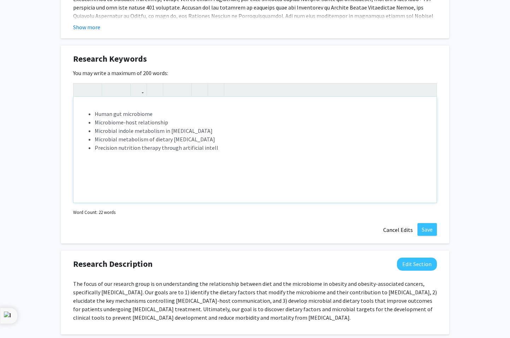
click at [95, 115] on li "Human gut microbiome" at bounding box center [262, 114] width 335 height 8
type textarea "<p><span style="font-size: 1rem;">Human gut microbiome</span></p><ul><li>Microb…"
click at [169, 90] on icon "button" at bounding box center [171, 90] width 6 height 12
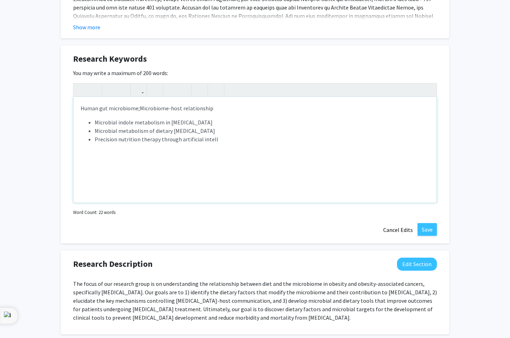
click at [95, 125] on li "Microbial indole metabolism in cancer" at bounding box center [262, 122] width 335 height 8
click at [95, 125] on li "Microbial metabolism of dietary vitamin D" at bounding box center [262, 122] width 335 height 8
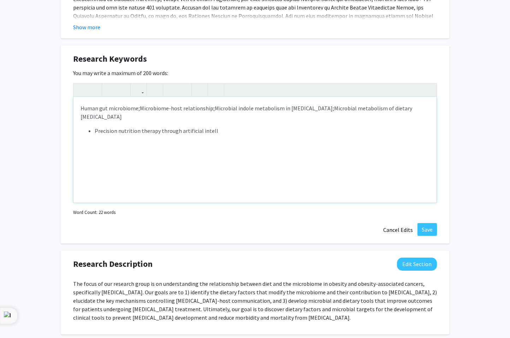
click at [95, 127] on li "Precision nutrition therapy through artificial intell" at bounding box center [262, 131] width 335 height 8
type textarea "<p><span style="font-size: 1rem;">Human gut microbiome;&nbsp;</span><span style…"
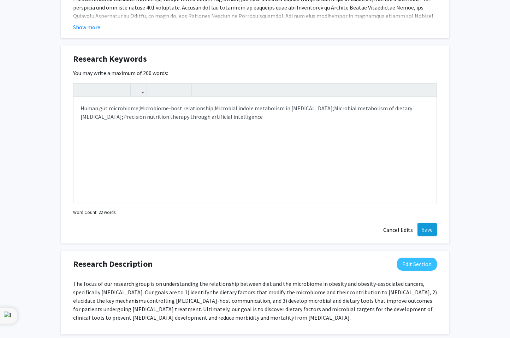
click at [423, 228] on button "Save" at bounding box center [426, 229] width 19 height 13
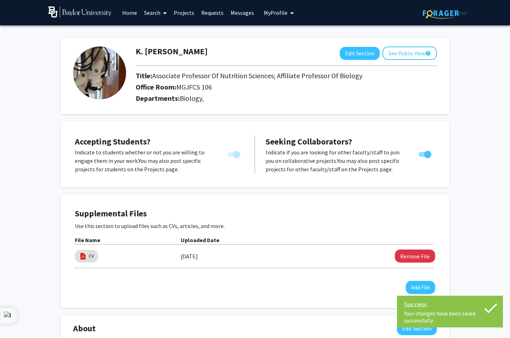
scroll to position [0, 0]
click at [439, 13] on img at bounding box center [444, 13] width 44 height 11
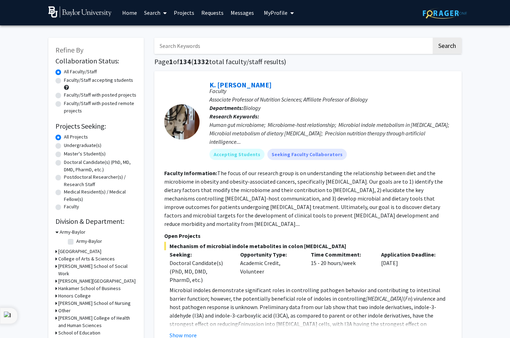
click at [125, 11] on link "Home" at bounding box center [130, 12] width 22 height 25
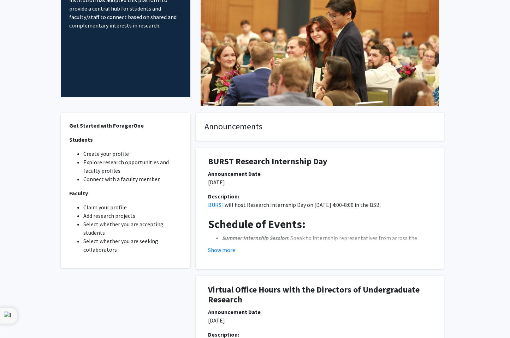
scroll to position [-9, 0]
